Goal: Transaction & Acquisition: Purchase product/service

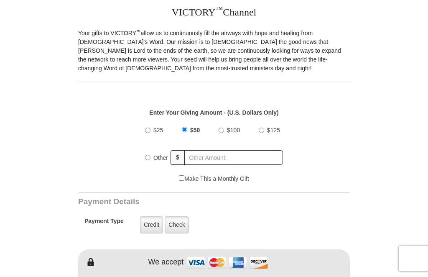
scroll to position [212, 0]
click at [151, 158] on label "Other" at bounding box center [161, 158] width 20 height 18
click at [151, 158] on input "Other" at bounding box center [147, 157] width 5 height 5
radio input "true"
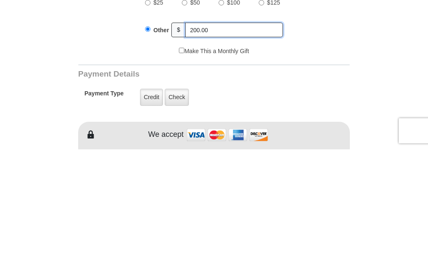
type input "200.00"
click at [154, 217] on label "Credit" at bounding box center [151, 225] width 23 height 17
click at [0, 0] on input "Credit" at bounding box center [0, 0] width 0 height 0
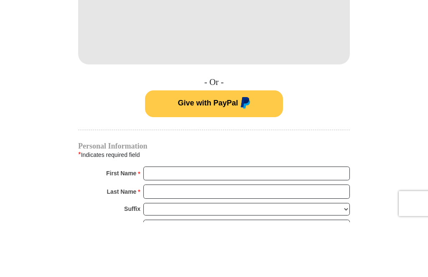
scroll to position [436, 0]
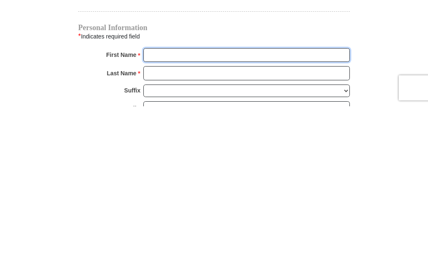
click at [255, 219] on input "First Name *" at bounding box center [246, 226] width 207 height 14
type input "[PERSON_NAME] and [PERSON_NAME]"
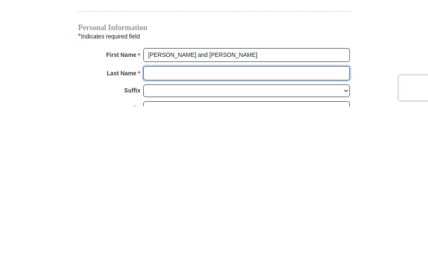
click at [202, 237] on input "Last Name *" at bounding box center [246, 244] width 207 height 14
type input "[PERSON_NAME]"
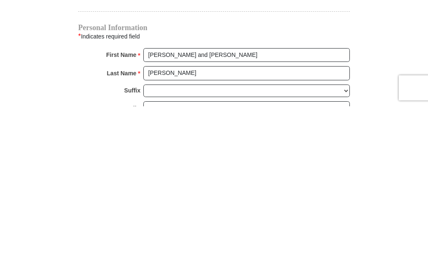
scroll to position [607, 0]
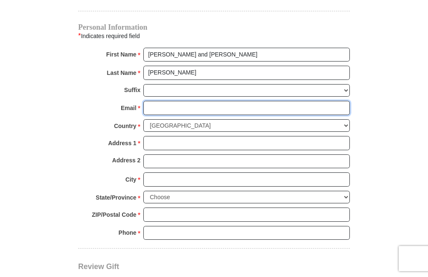
click at [210, 102] on input "Email *" at bounding box center [246, 108] width 207 height 14
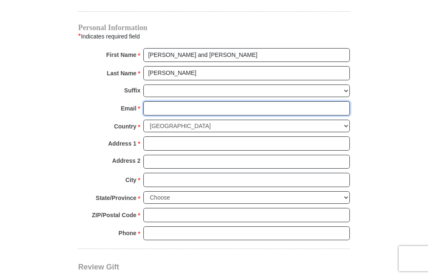
type input "[PERSON_NAME][EMAIL_ADDRESS][PERSON_NAME][DOMAIN_NAME]"
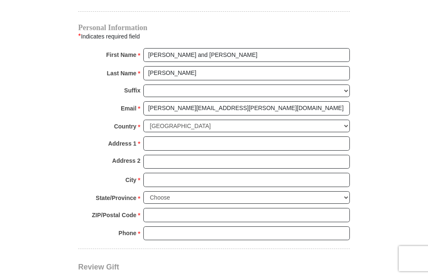
scroll to position [607, 0]
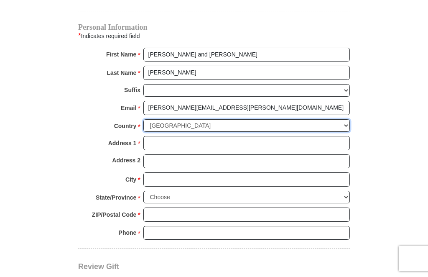
click at [249, 120] on select "[GEOGRAPHIC_DATA] [GEOGRAPHIC_DATA] [GEOGRAPHIC_DATA] [GEOGRAPHIC_DATA] [GEOGRA…" at bounding box center [246, 125] width 207 height 13
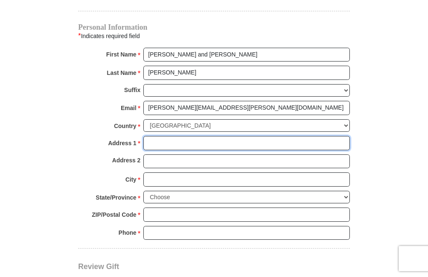
click at [217, 136] on input "Address 1 *" at bounding box center [246, 143] width 207 height 14
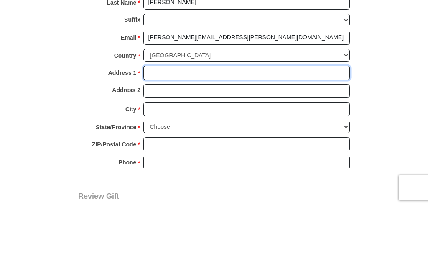
type input "1704 Price St"
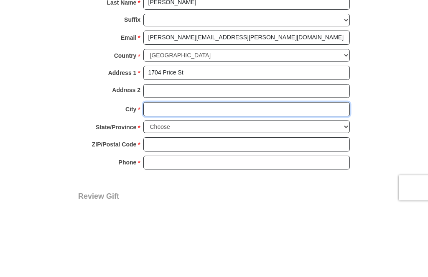
type input "Rockford"
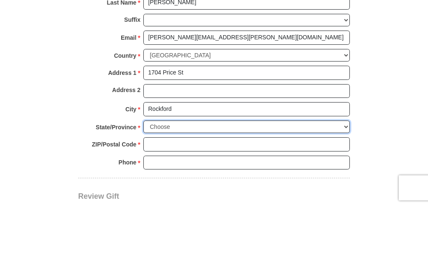
select select "IL"
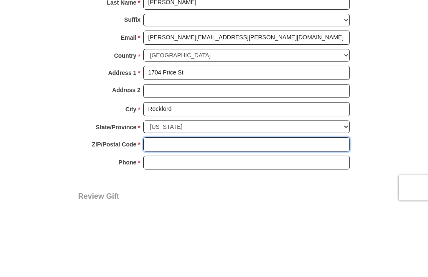
type input "61103"
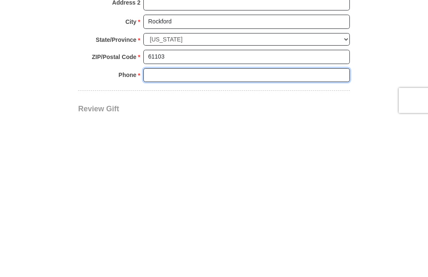
type input "8158711806"
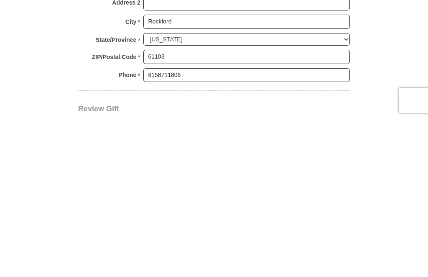
scroll to position [766, 0]
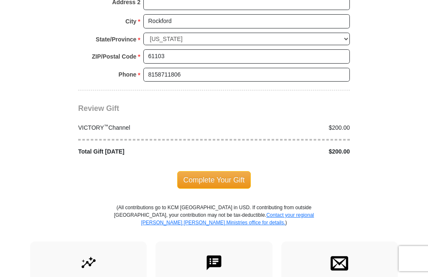
click at [243, 171] on span "Complete Your Gift" at bounding box center [214, 180] width 74 height 18
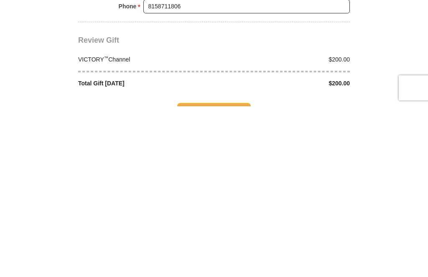
scroll to position [712, 0]
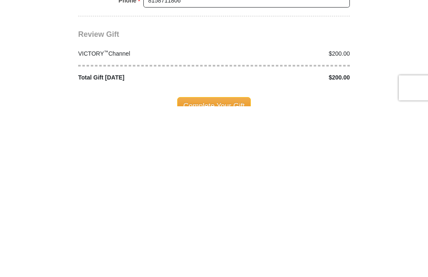
click at [249, 268] on span "Complete Your Gift" at bounding box center [214, 277] width 74 height 18
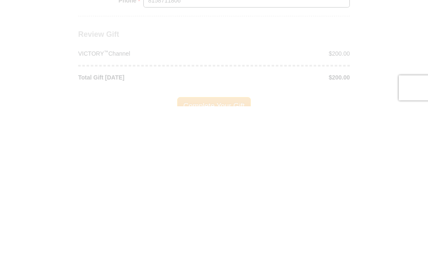
scroll to position [883, 0]
